Goal: Check status: Check status

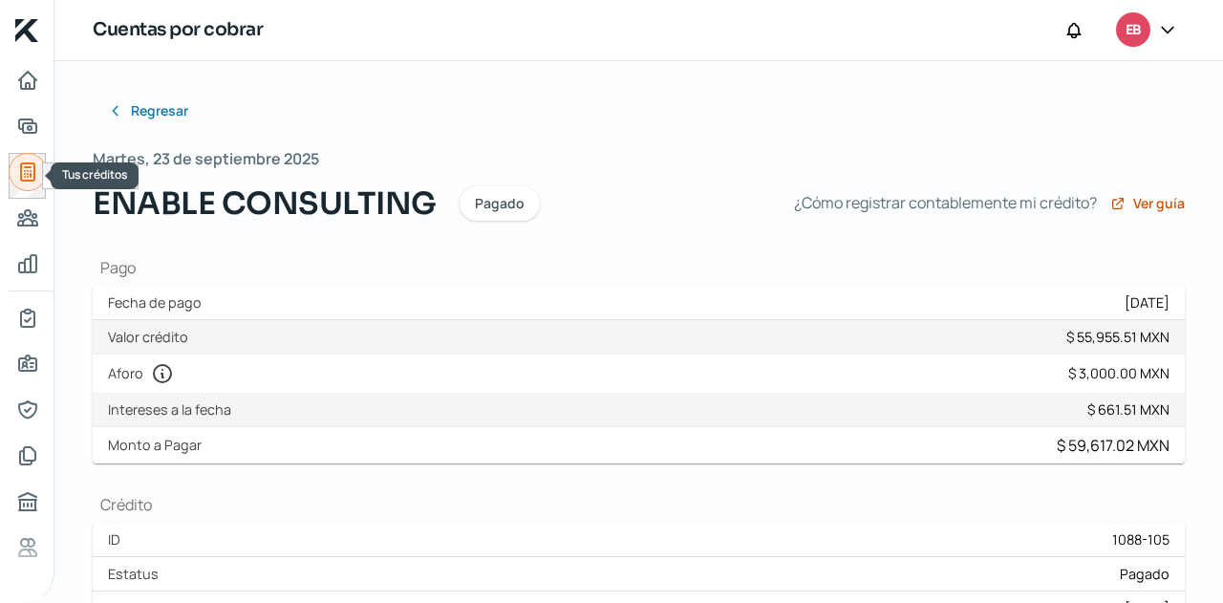
click at [35, 177] on icon "Tus créditos" at bounding box center [27, 172] width 23 height 23
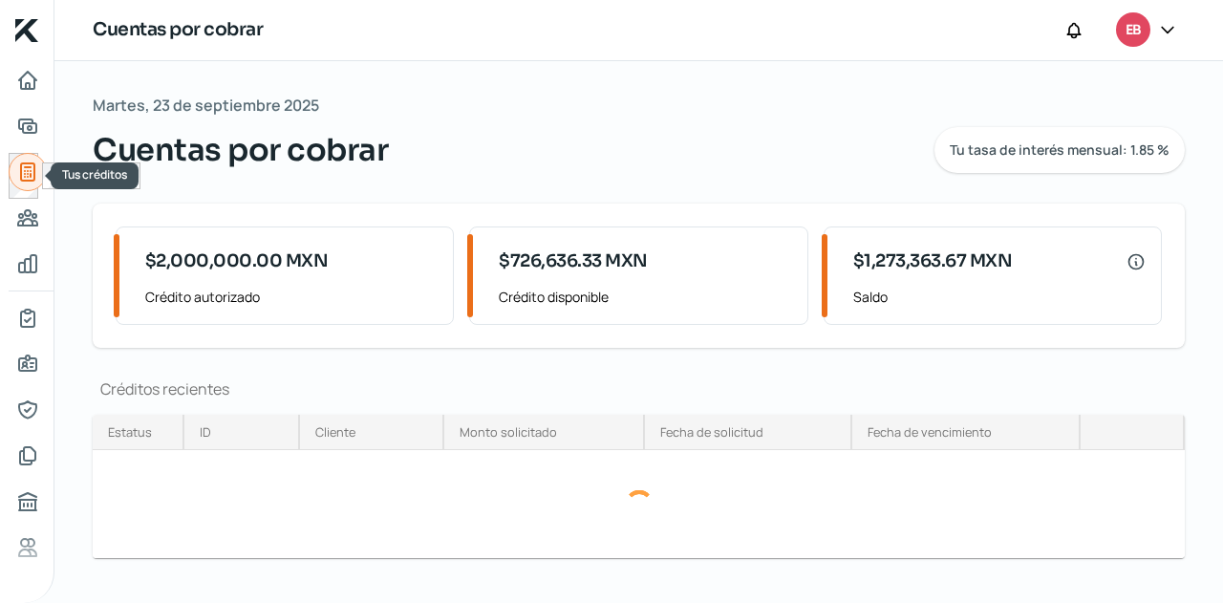
click at [33, 171] on icon "Tus créditos" at bounding box center [27, 171] width 13 height 17
click at [32, 169] on icon "Tus créditos" at bounding box center [27, 171] width 13 height 17
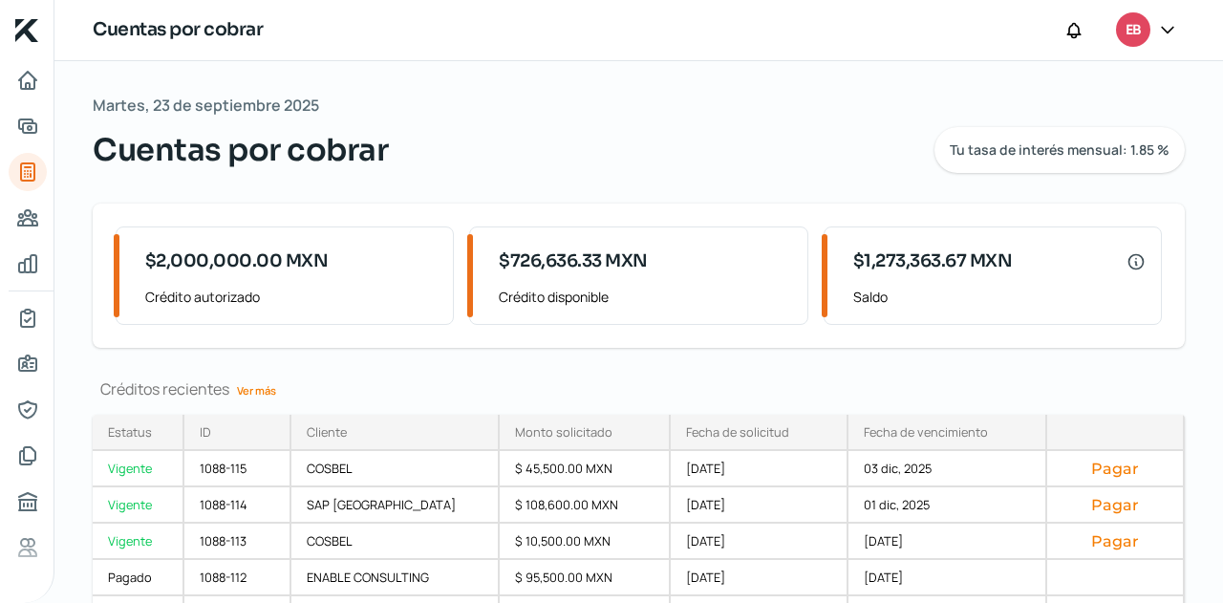
scroll to position [105, 0]
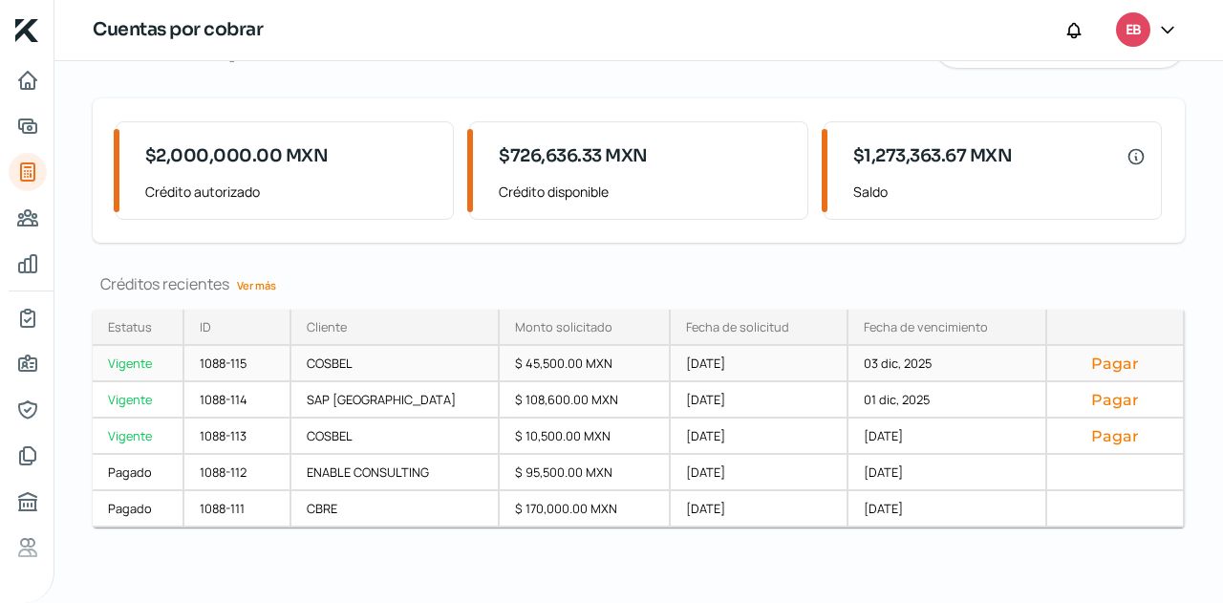
click at [692, 360] on div "[DATE]" at bounding box center [760, 364] width 178 height 36
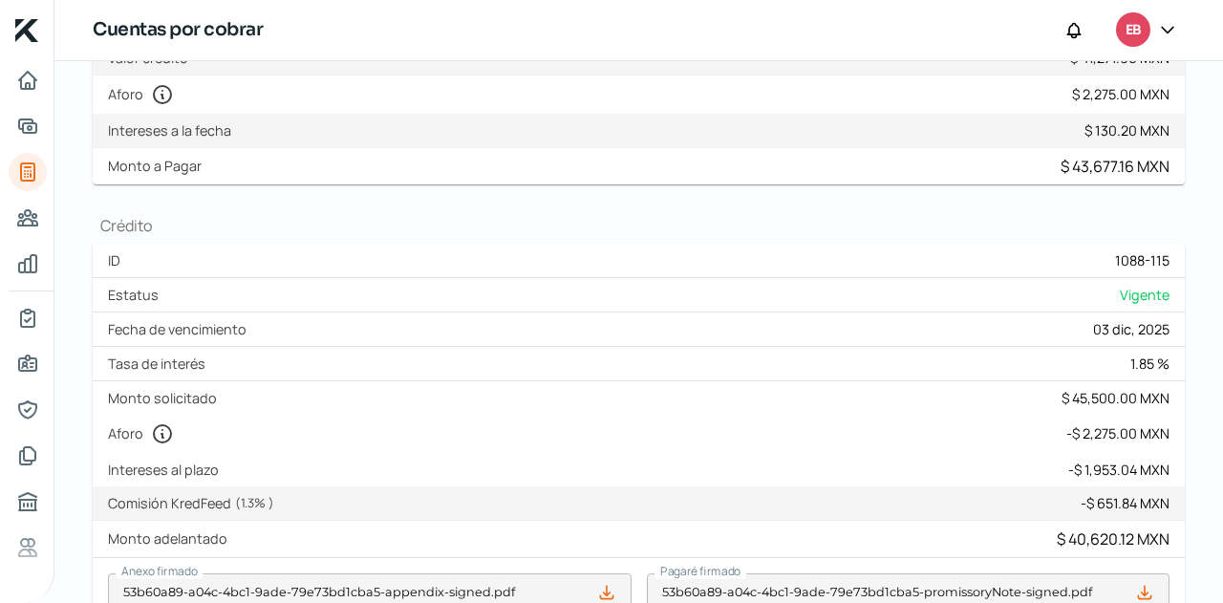
scroll to position [191, 0]
